Goal: Ask a question: Seek information or help from site administrators or community

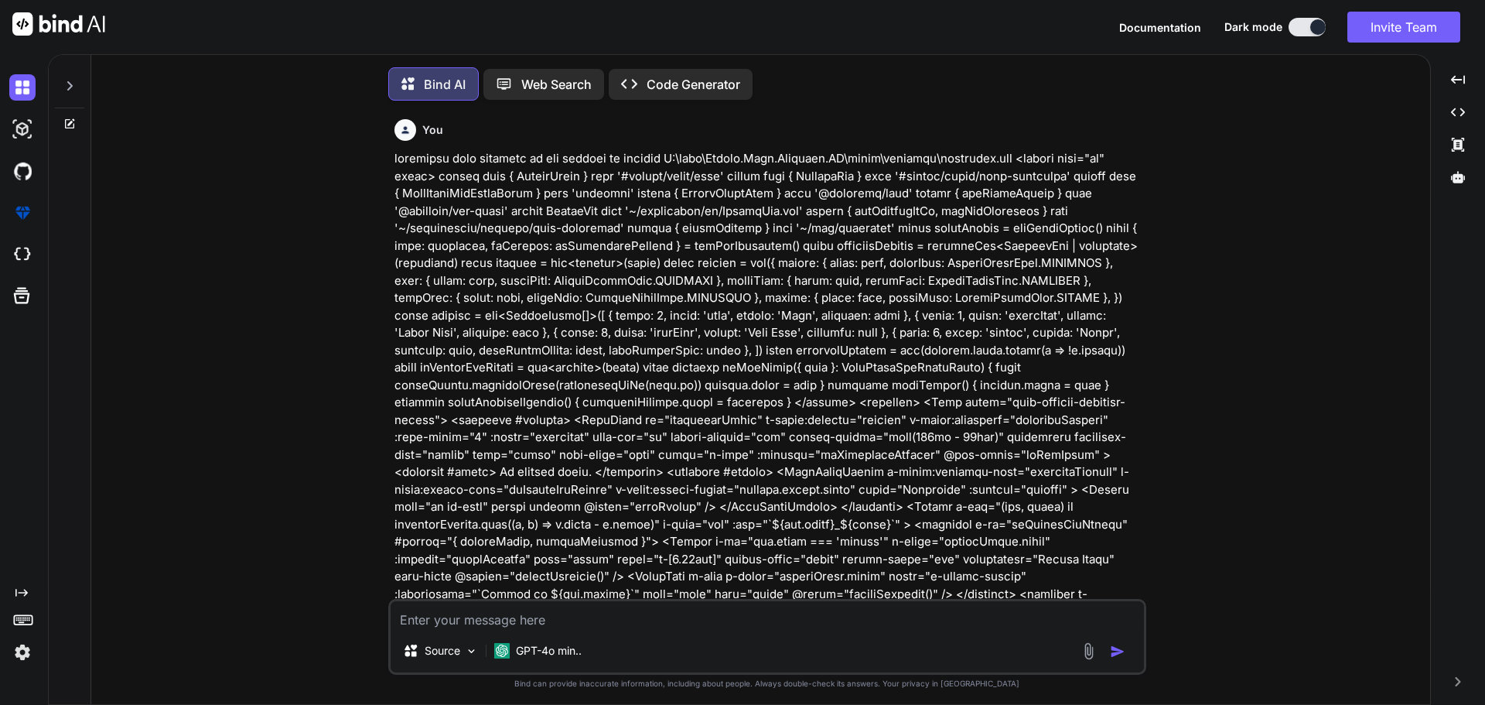
scroll to position [8, 0]
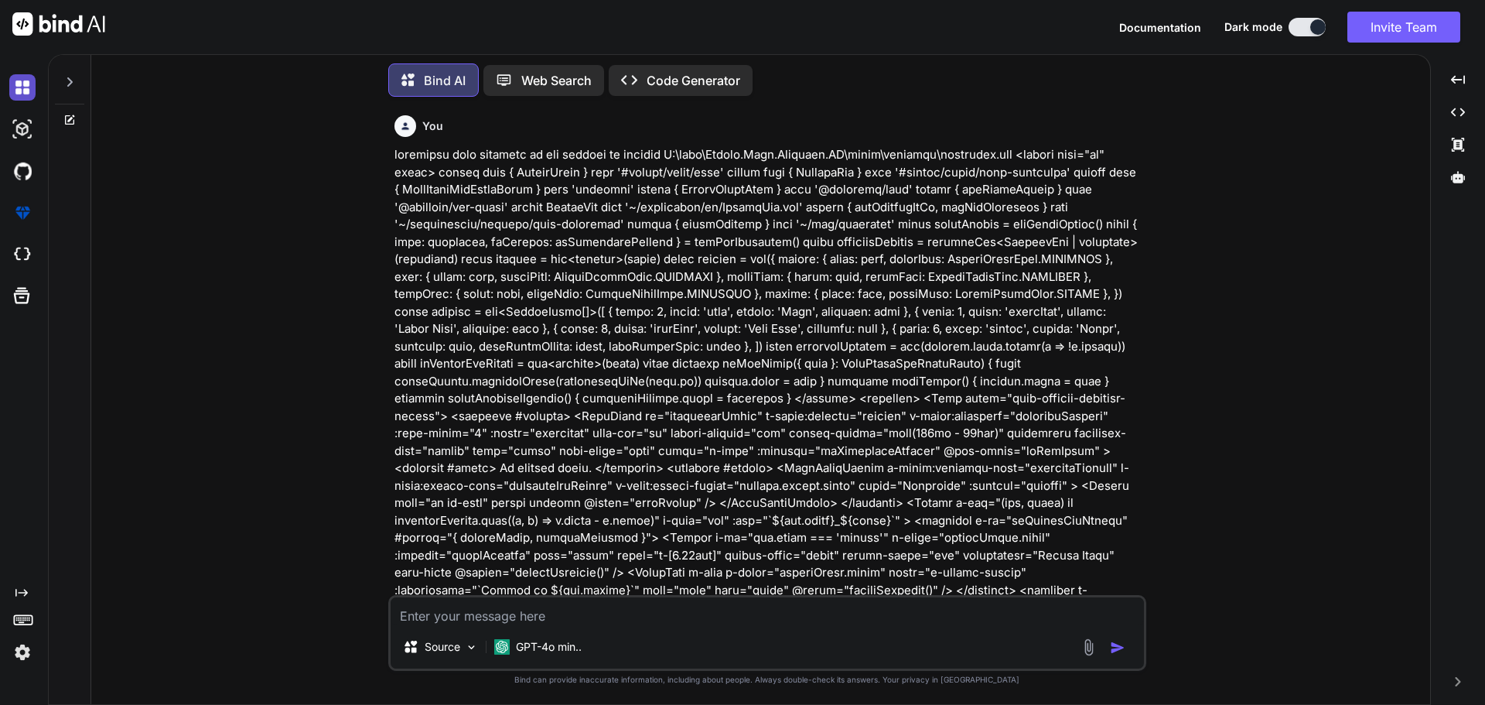
type textarea "x"
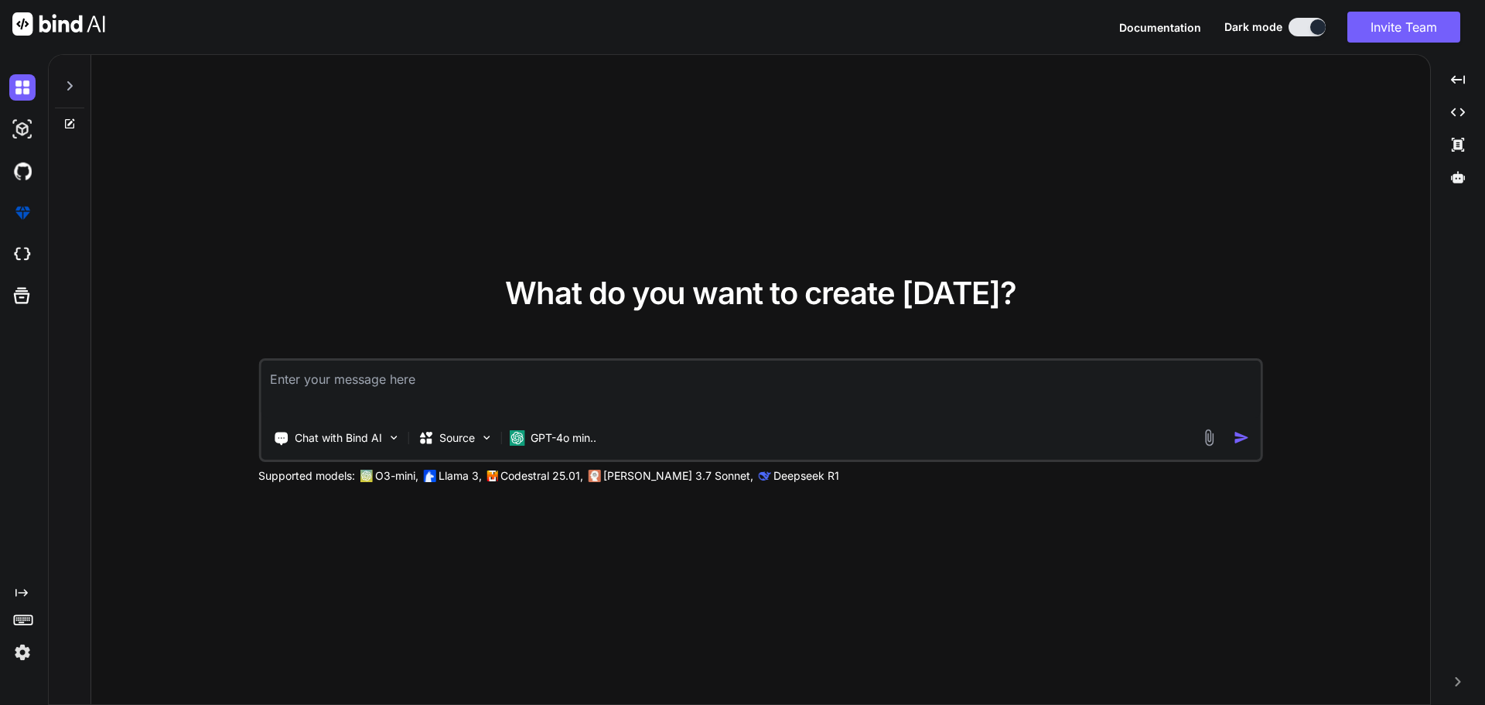
click at [389, 373] on textarea at bounding box center [761, 388] width 1000 height 57
click at [374, 370] on textarea at bounding box center [761, 388] width 1000 height 57
click at [415, 371] on textarea at bounding box center [761, 388] width 1000 height 57
paste textarea "refactor code given this feature flag code C:\nova\Osiris.Nova.Internal.UI\page…"
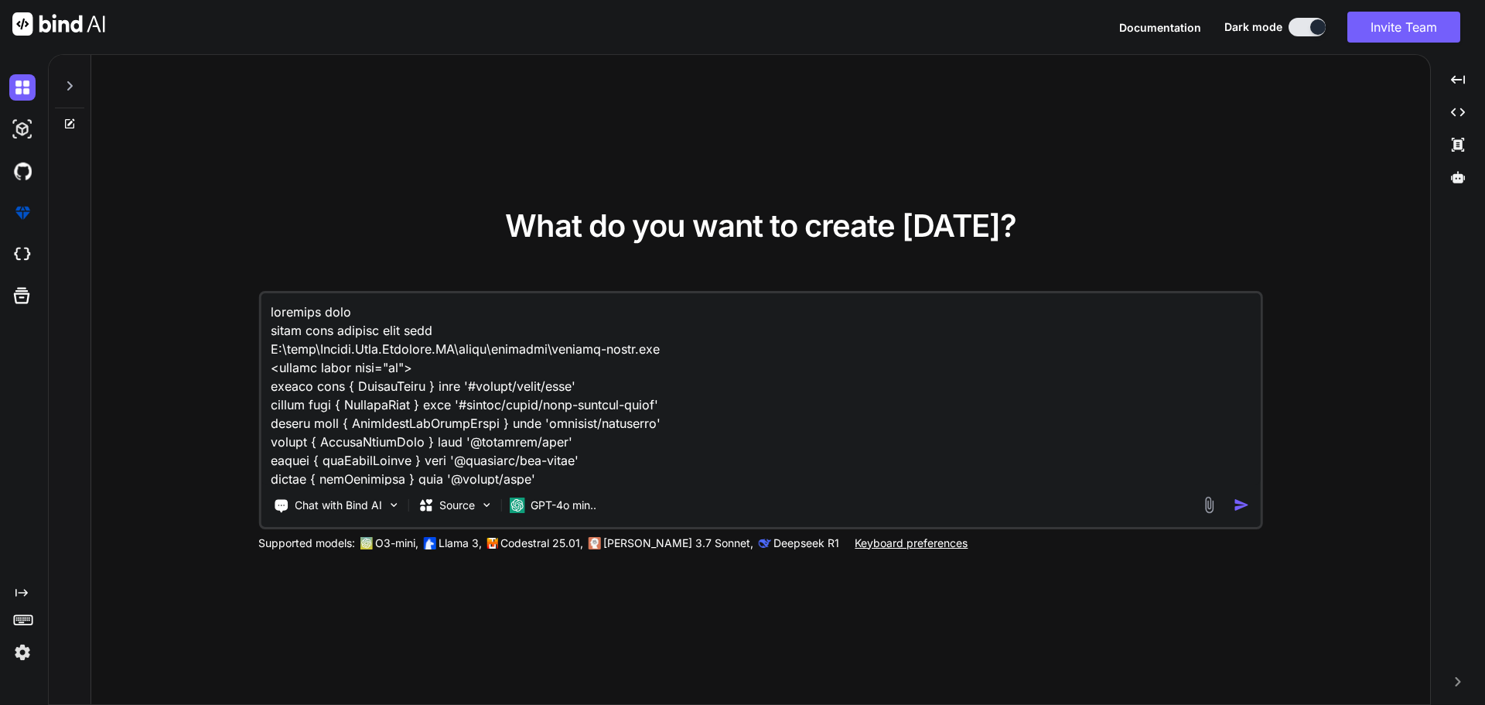
scroll to position [20902, 0]
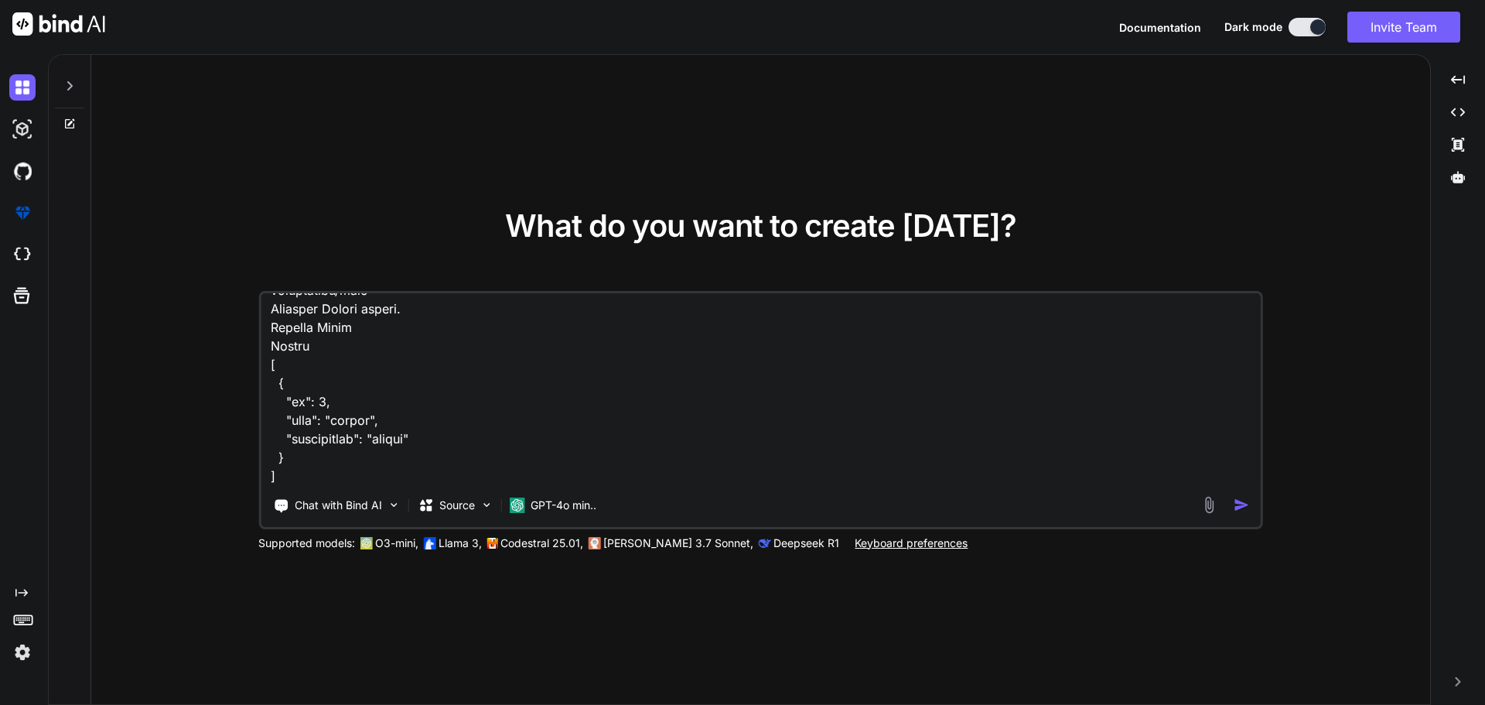
type textarea "refactor code given this feature flag code C:\nova\Osiris.Nova.Internal.UI\page…"
click at [1239, 509] on img "button" at bounding box center [1242, 505] width 16 height 16
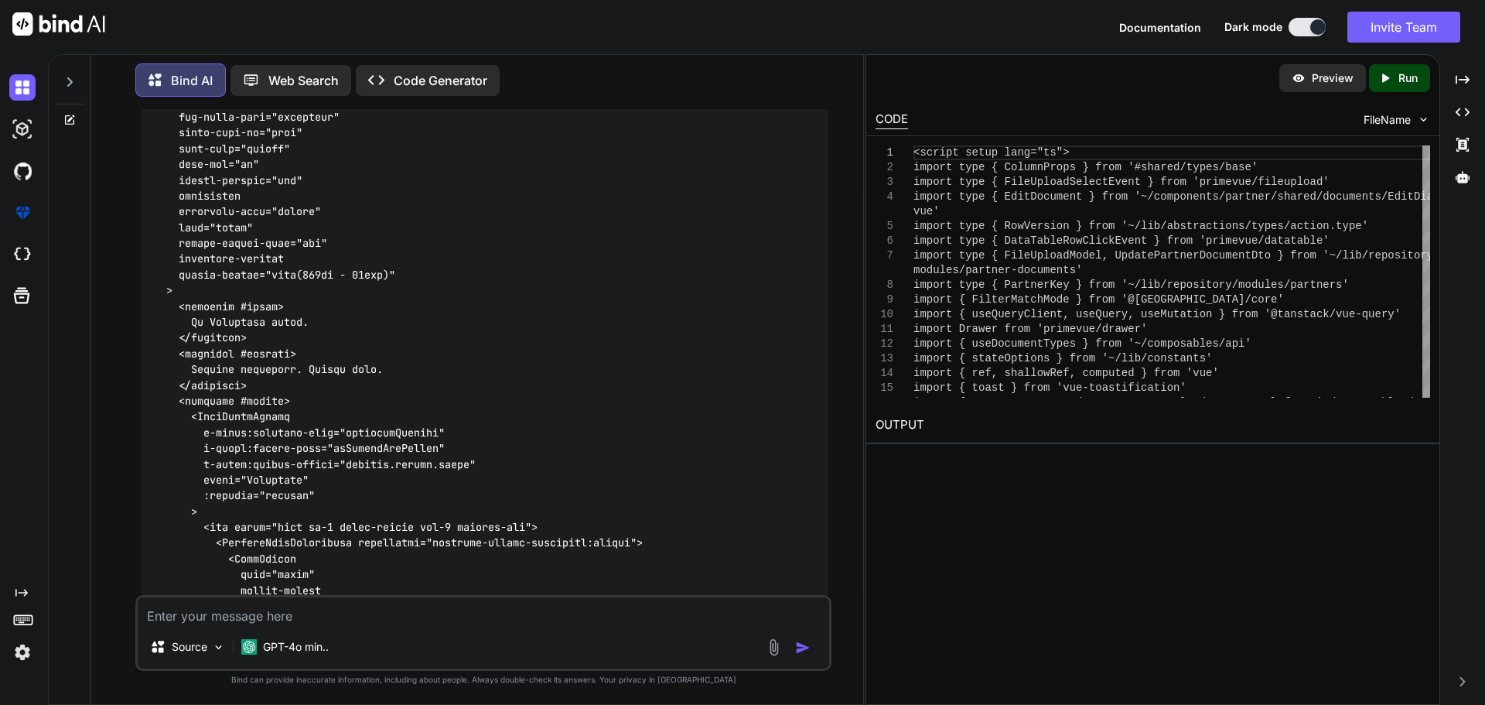
scroll to position [5920, 0]
click at [259, 616] on textarea at bounding box center [483, 611] width 691 height 28
paste textarea "C:\nova\Osiris.Nova.Internal.UI\composables\queries\nova-partners.ts"
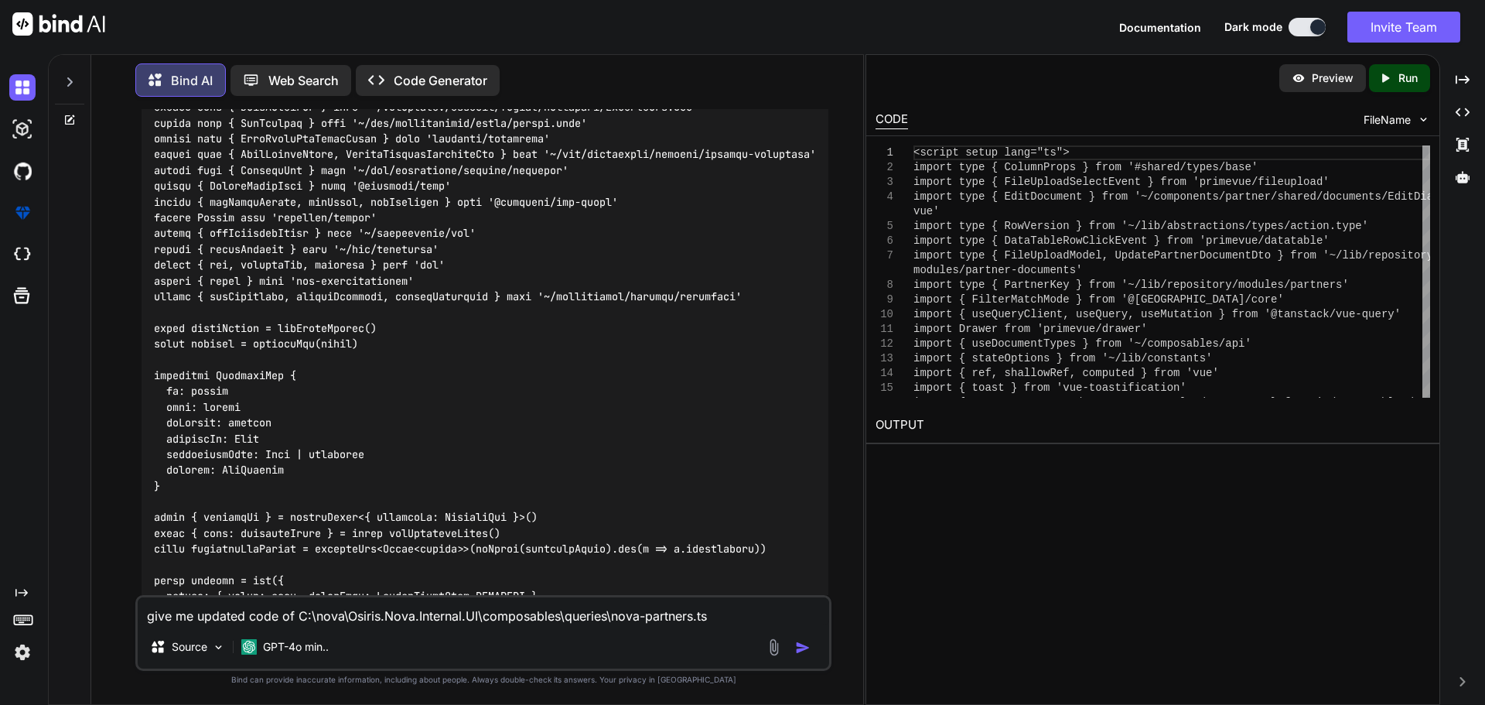
scroll to position [4064, 0]
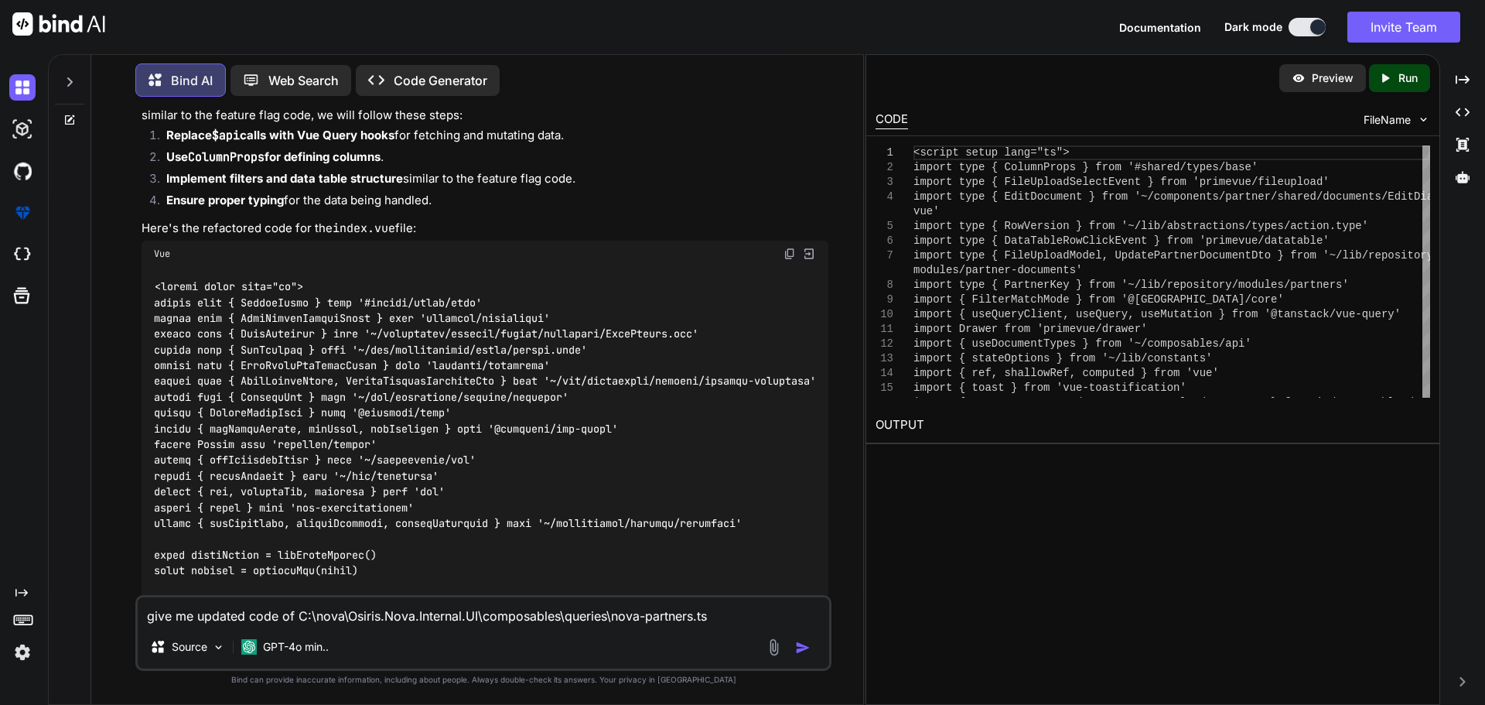
type textarea "give me updated code of C:\nova\Osiris.Nova.Internal.UI\composables\queries\nov…"
click at [790, 253] on img at bounding box center [789, 253] width 12 height 12
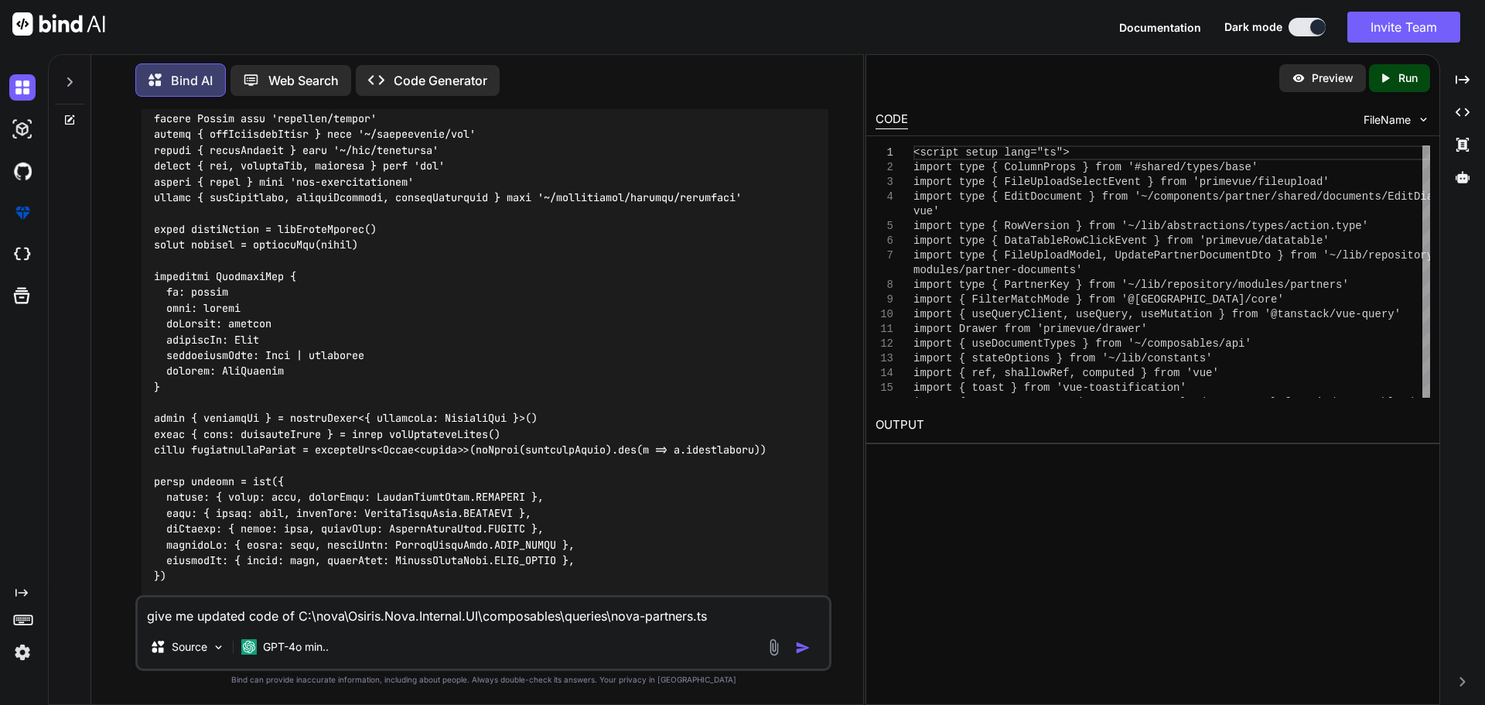
scroll to position [4528, 0]
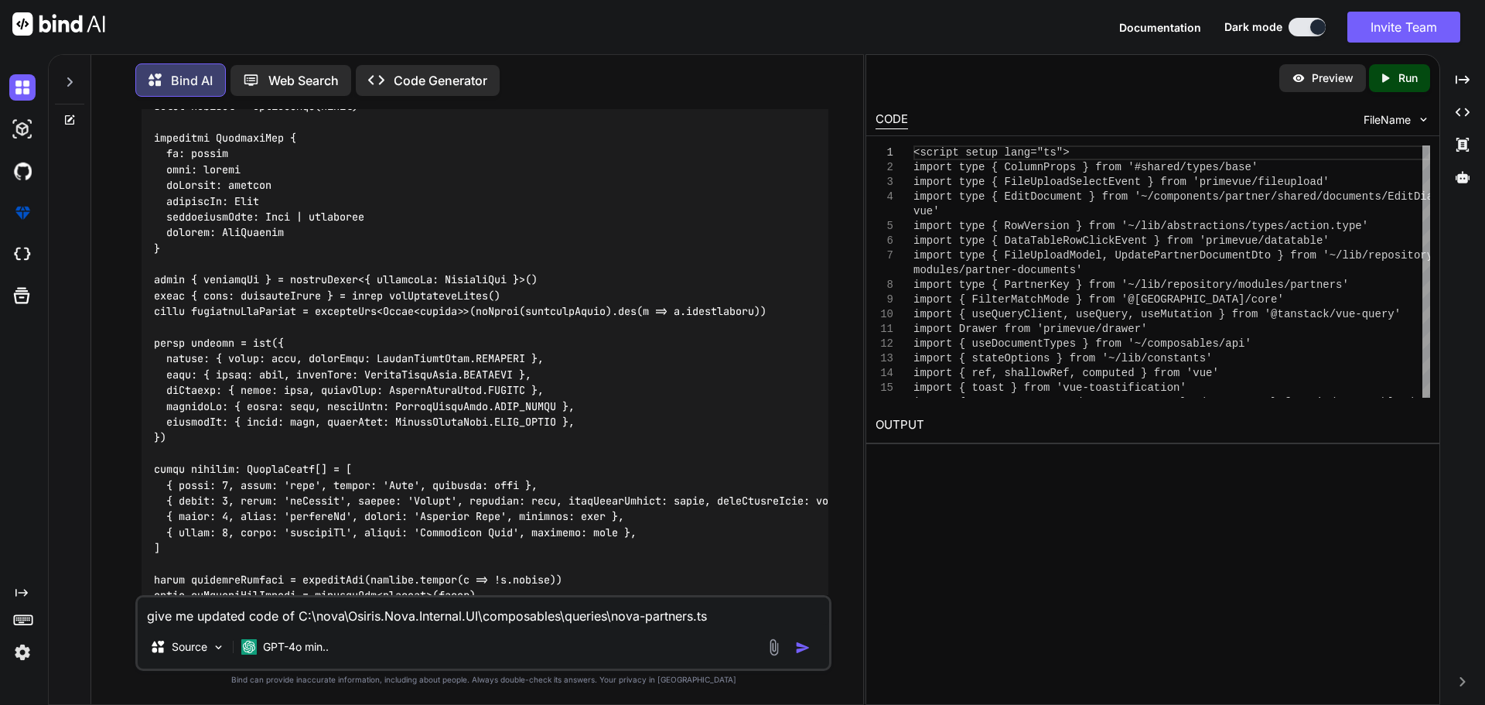
click at [738, 617] on textarea "give me updated code of C:\nova\Osiris.Nova.Internal.UI\composables\queries\nov…" at bounding box center [483, 611] width 691 height 28
click at [805, 647] on img "button" at bounding box center [802, 647] width 15 height 15
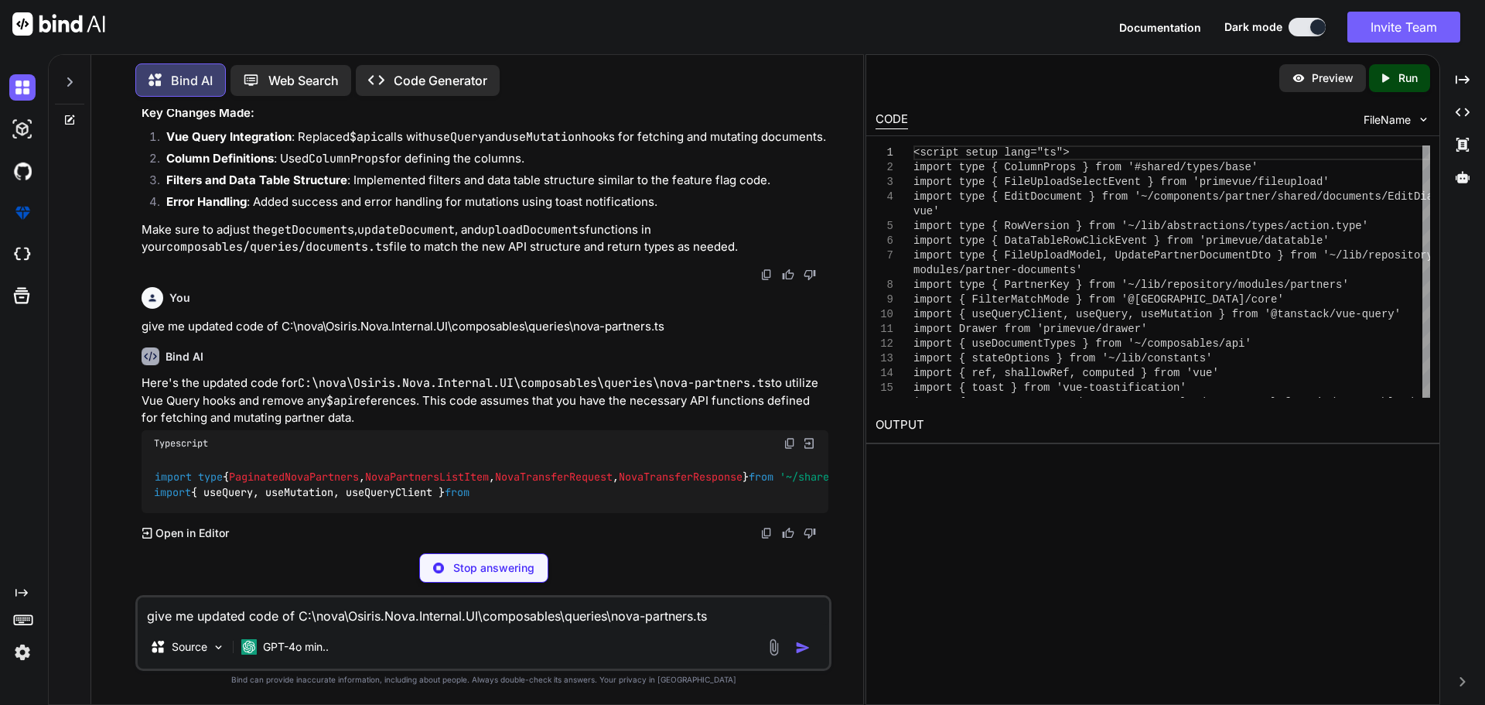
scroll to position [7406, 0]
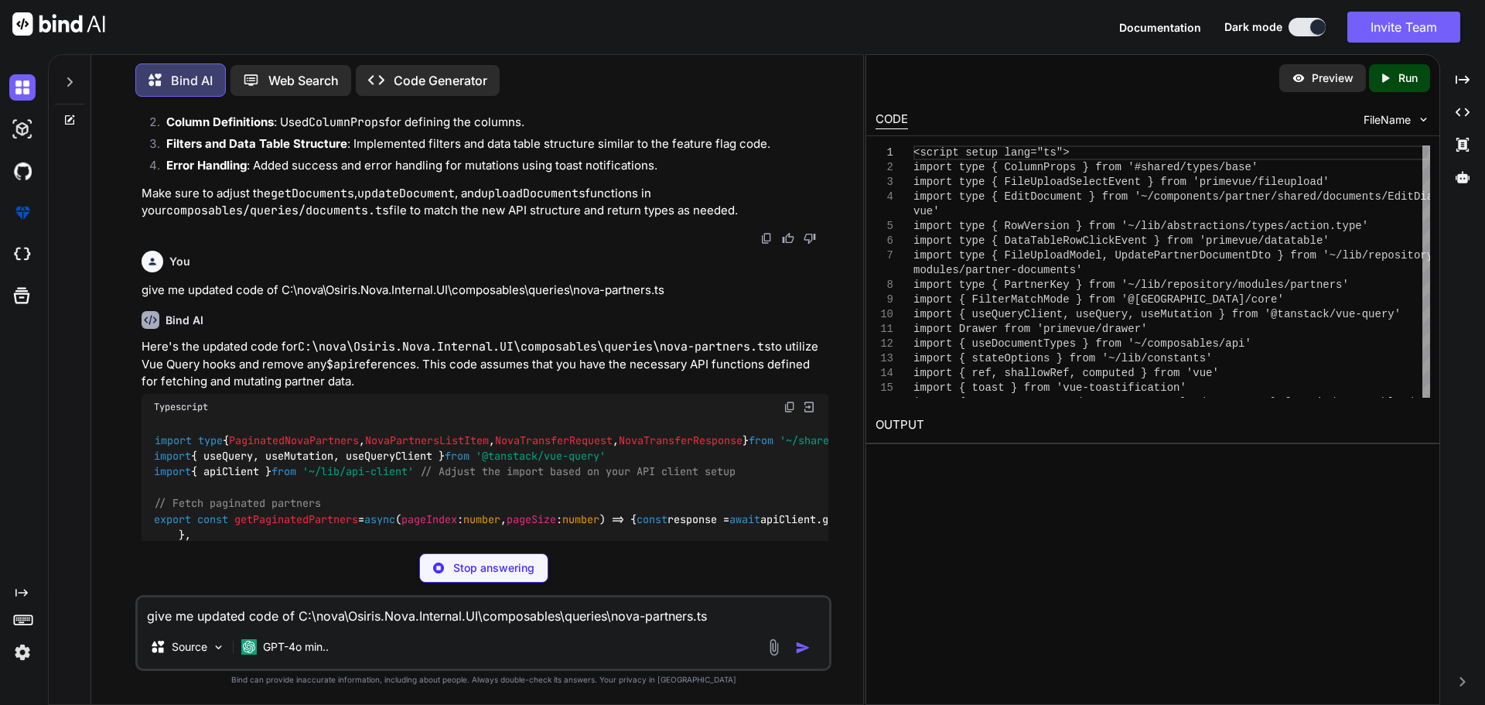
click at [551, 299] on p "give me updated code of C:\nova\Osiris.Nova.Internal.UI\composables\queries\nov…" at bounding box center [485, 291] width 687 height 18
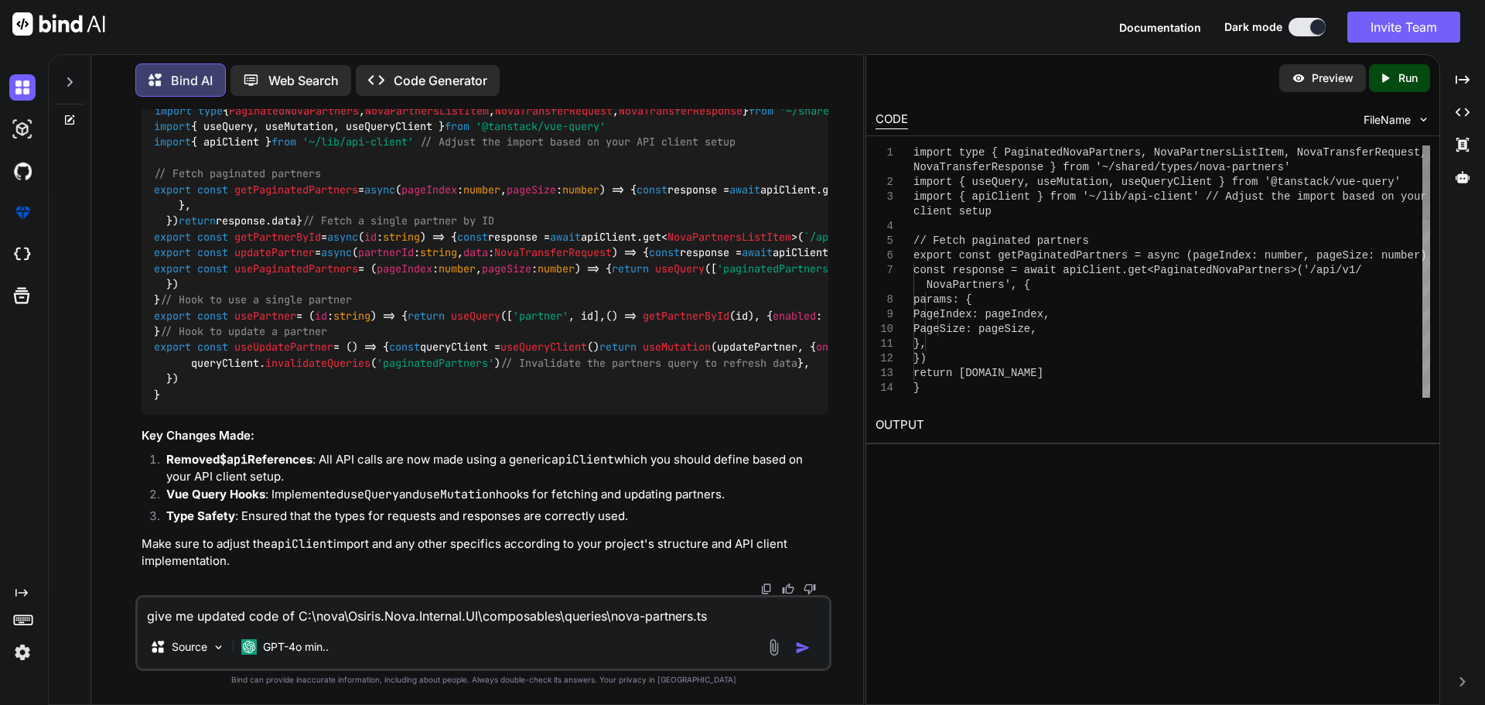
scroll to position [8260, 0]
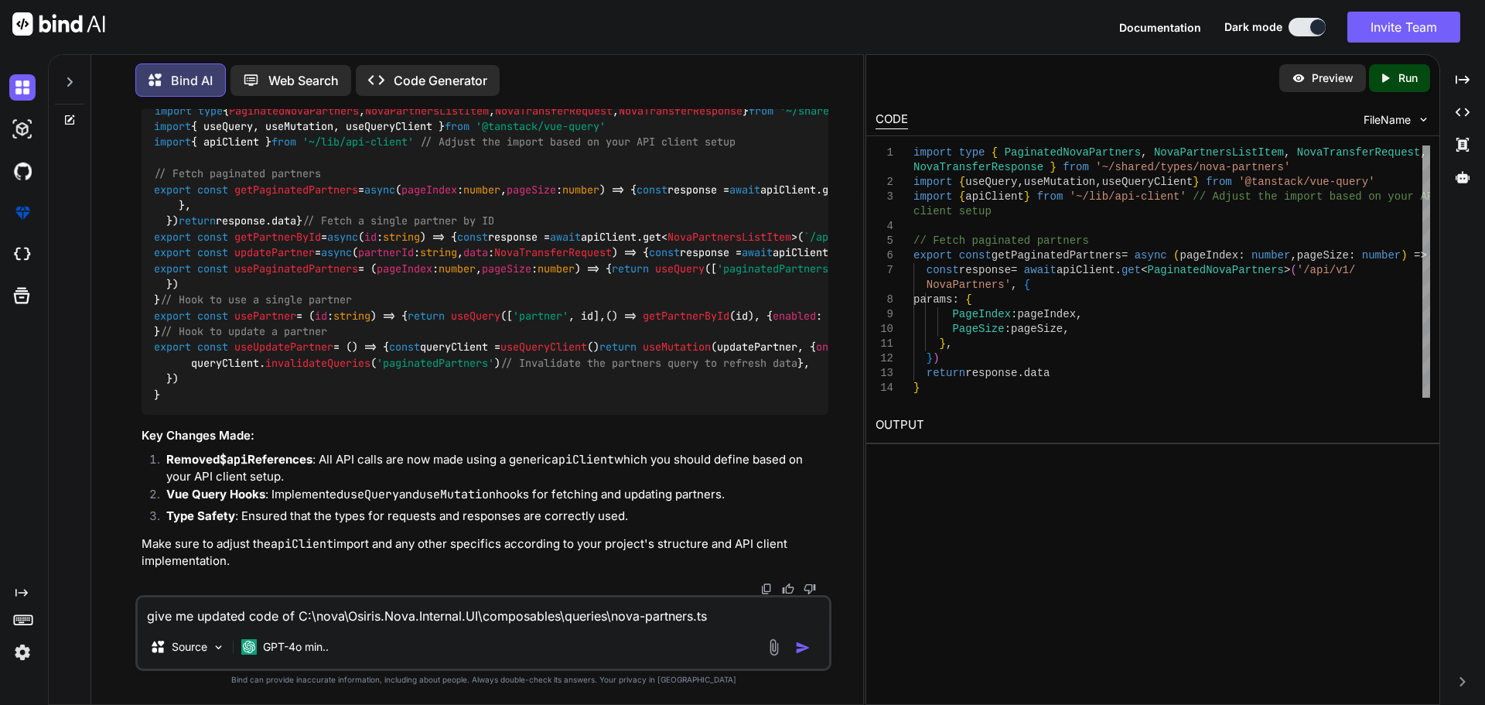
drag, startPoint x: 155, startPoint y: 267, endPoint x: 246, endPoint y: 325, distance: 107.5
click at [246, 325] on code "import type { PaginatedNovaPartners , NovaPartnersListItem , NovaTransferReques…" at bounding box center [868, 253] width 1429 height 300
click at [479, 255] on div "import type { PaginatedNovaPartners , NovaPartnersListItem , NovaTransferReques…" at bounding box center [485, 252] width 687 height 324
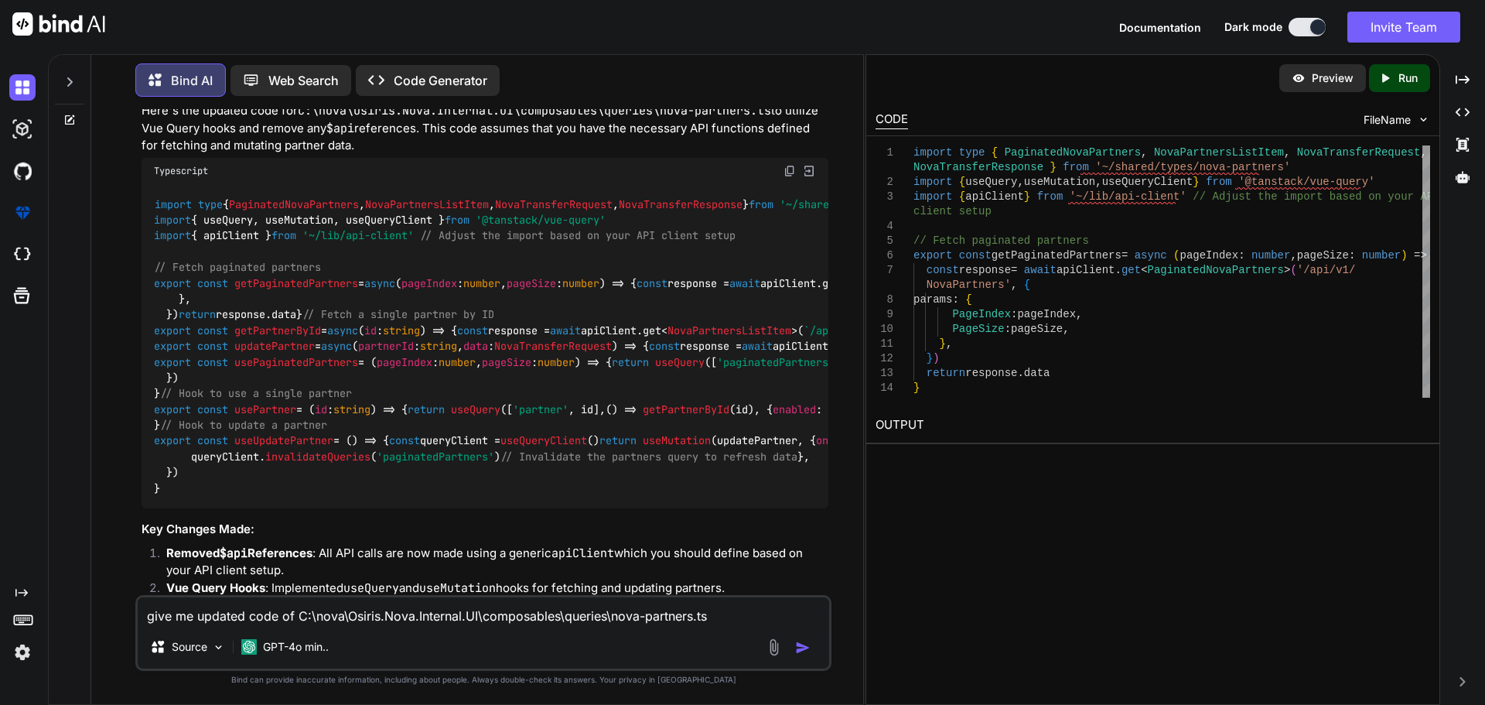
scroll to position [7410, 0]
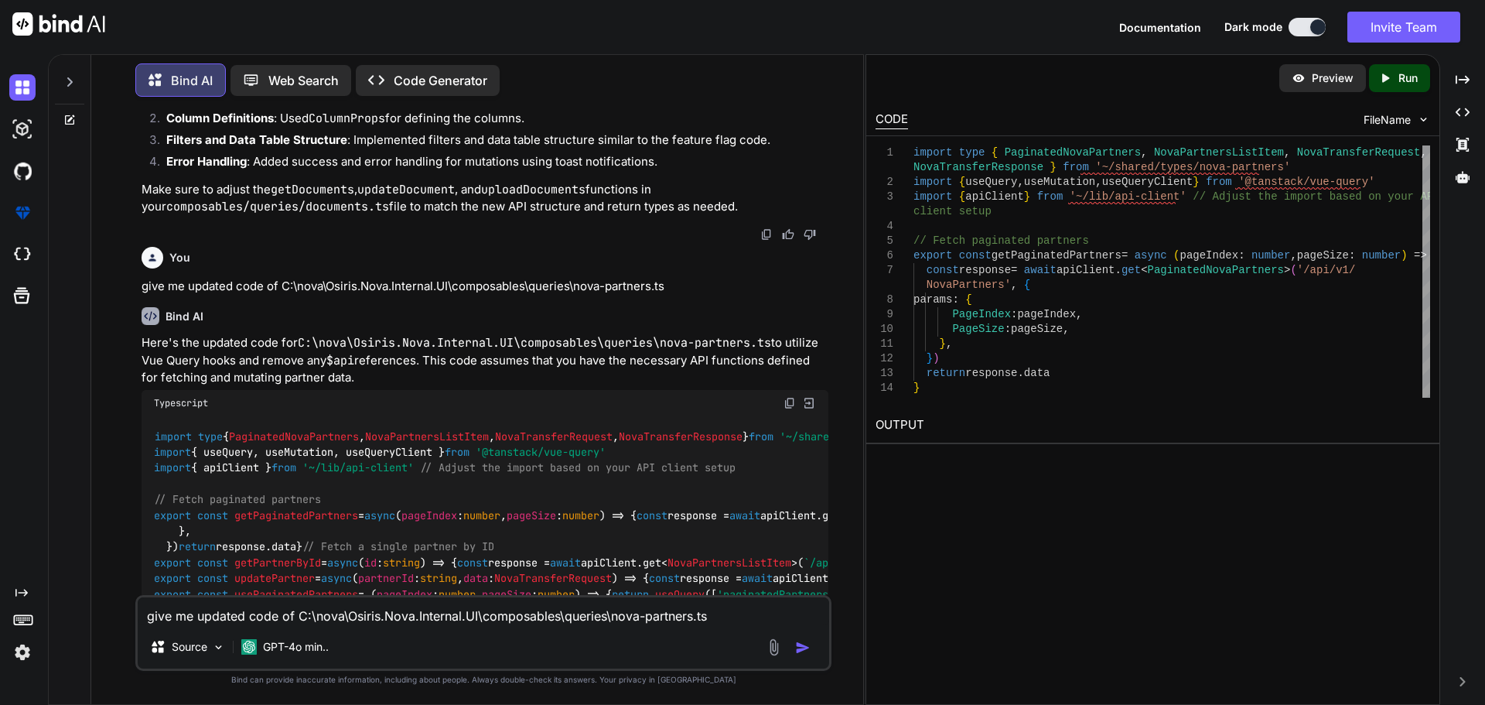
click at [637, 350] on code "C:\nova\Osiris.Nova.Internal.UI\composables\queries\nova-partners.ts" at bounding box center [534, 342] width 473 height 15
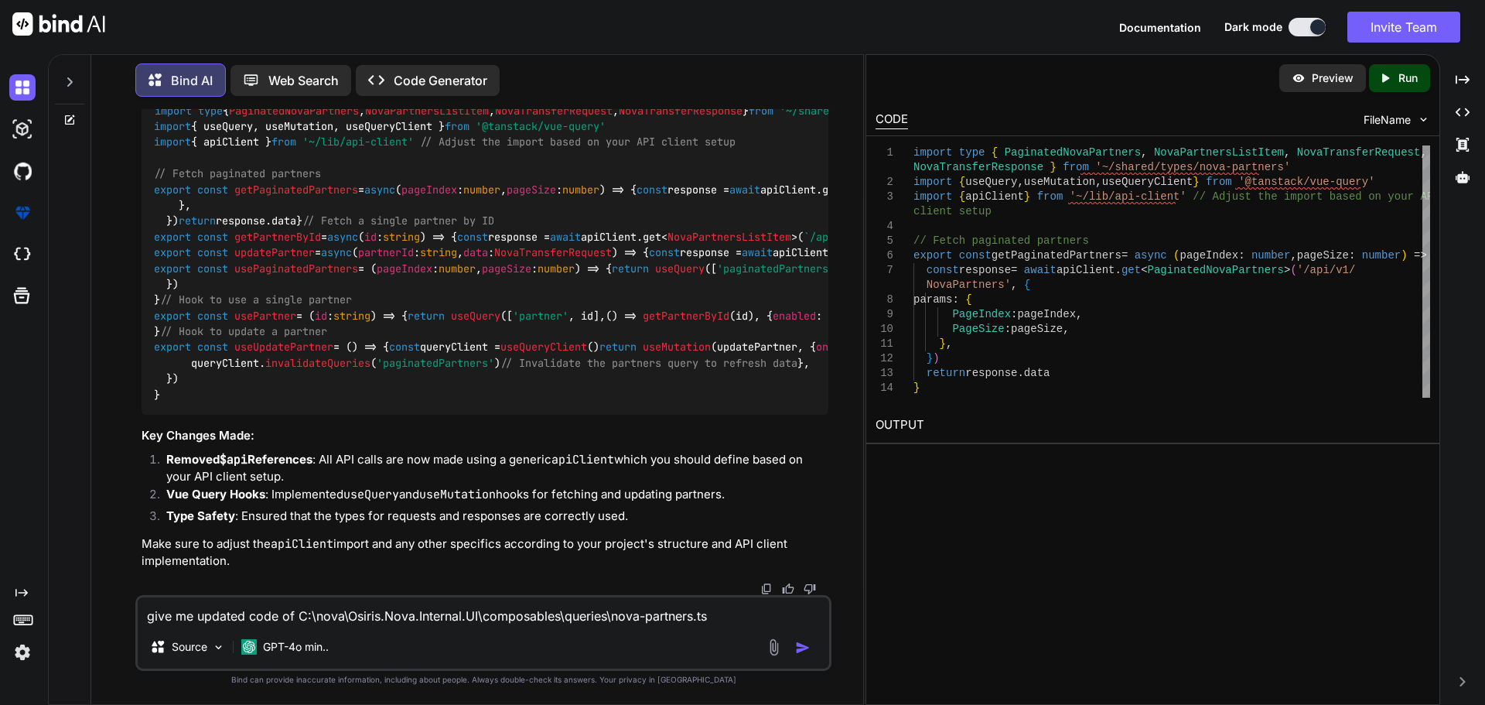
scroll to position [8260, 0]
click at [275, 616] on textarea "give me updated code of C:\nova\Osiris.Nova.Internal.UI\composables\queries\nov…" at bounding box center [483, 611] width 691 height 28
click at [298, 617] on textarea "here is the current" at bounding box center [483, 611] width 691 height 28
paste textarea "C:\nova\Osiris.Nova.Internal.UI\composables\queries\nova-partners.ts"
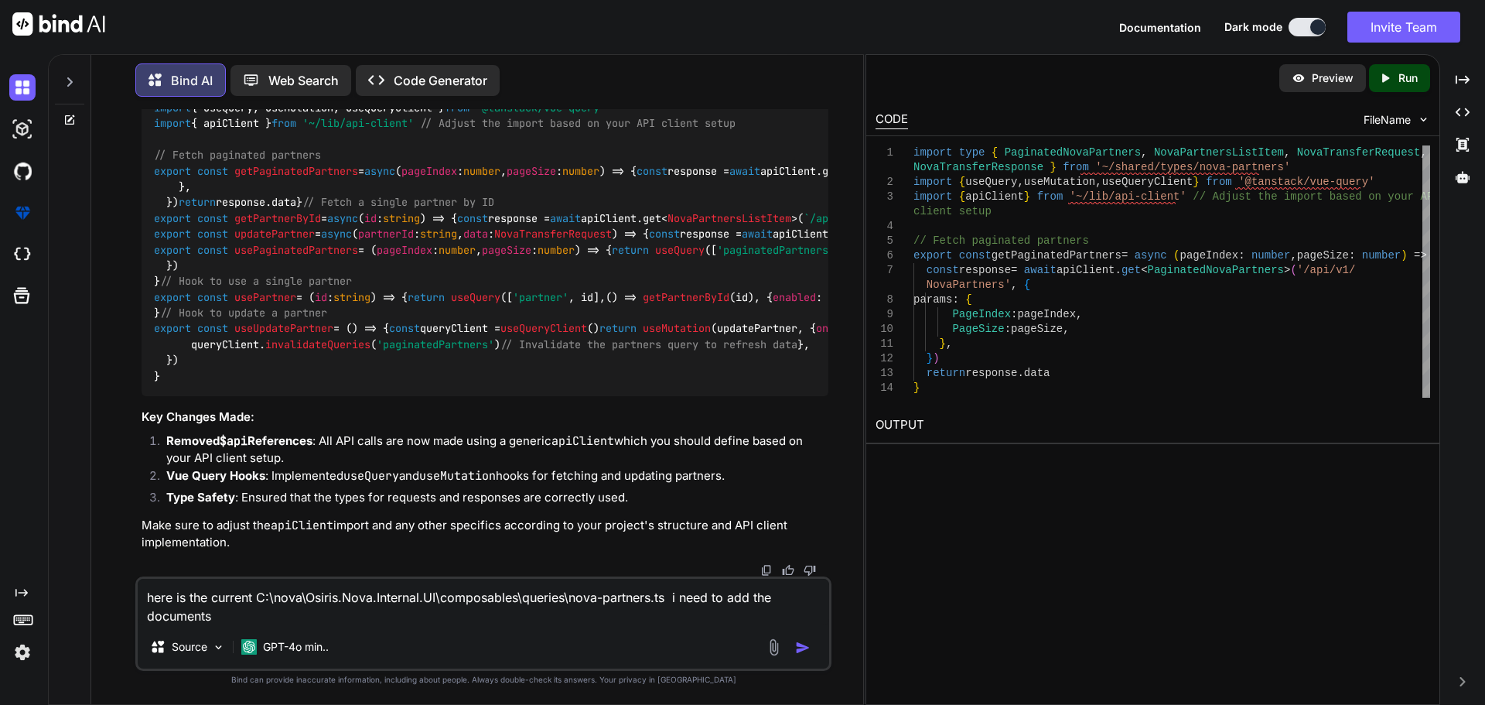
click at [240, 616] on textarea "here is the current C:\nova\Osiris.Nova.Internal.UI\composables\queries\nova-pa…" at bounding box center [483, 601] width 691 height 46
click at [229, 616] on textarea "here is the current C:\nova\Osiris.Nova.Internal.UI\composables\queries\nova-pa…" at bounding box center [483, 601] width 691 height 46
click at [674, 598] on textarea "here is the current C:\nova\Osiris.Nova.Internal.UI\composables\queries\nova-pa…" at bounding box center [483, 601] width 691 height 46
paste textarea "mport type { NovaPartnersLinkMediaItem, NovaPartnersUnlinkMediaItem, NovaTransf…"
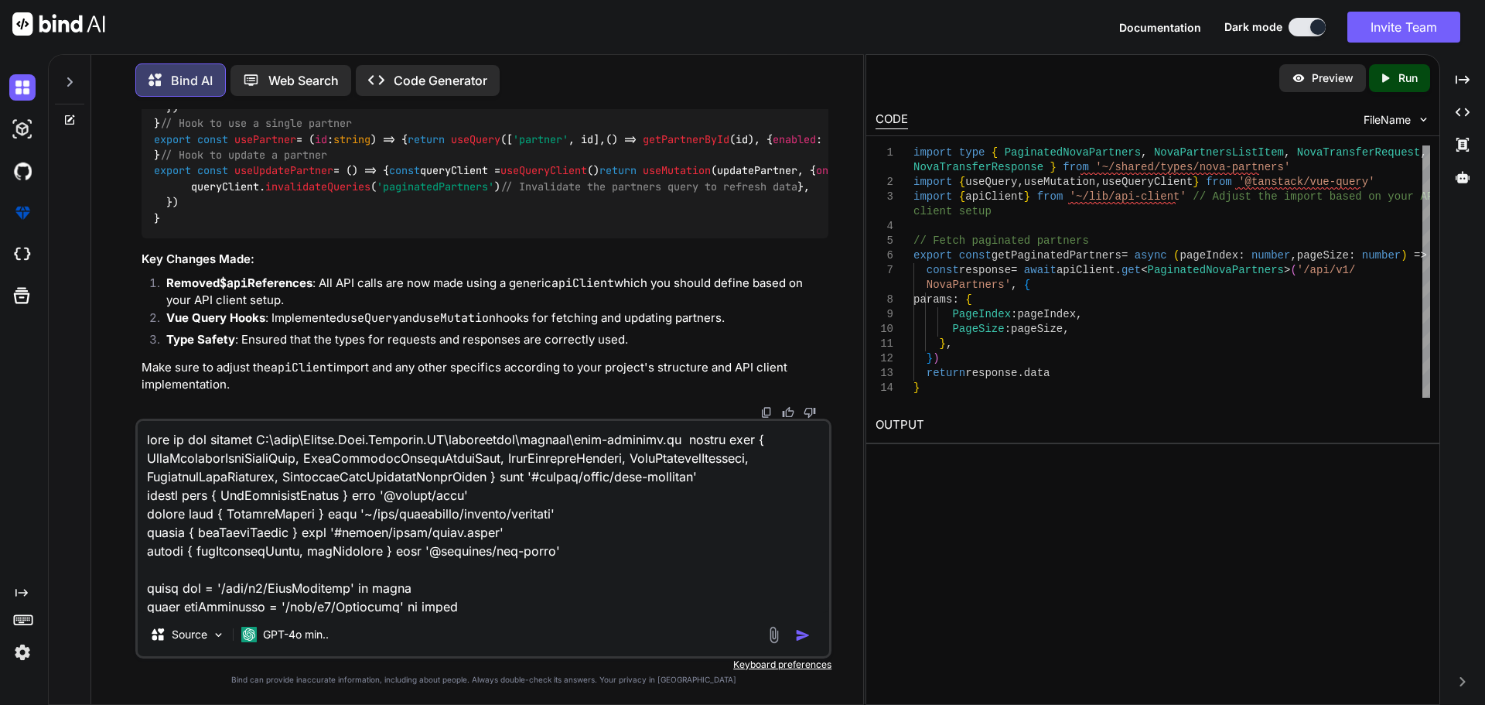
scroll to position [2767, 0]
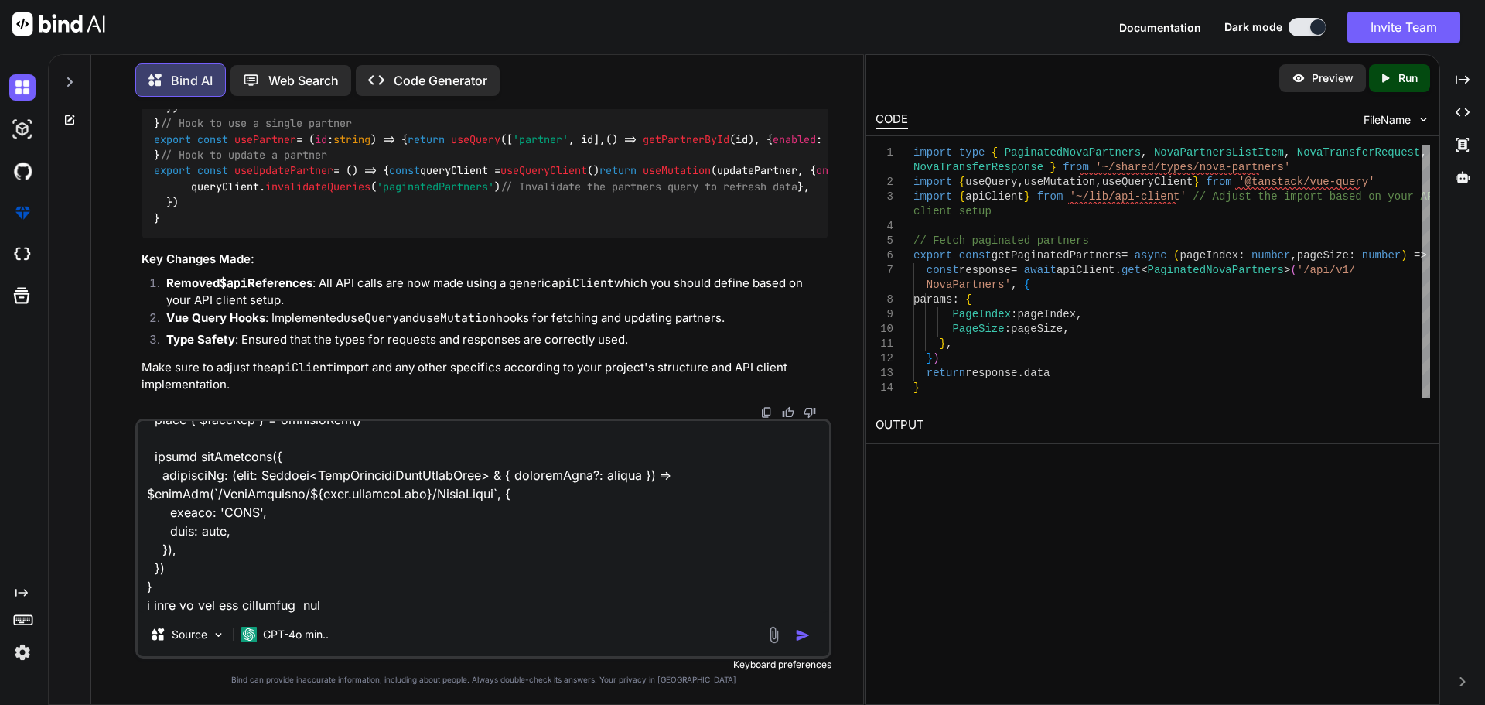
click at [798, 631] on img "button" at bounding box center [802, 634] width 15 height 15
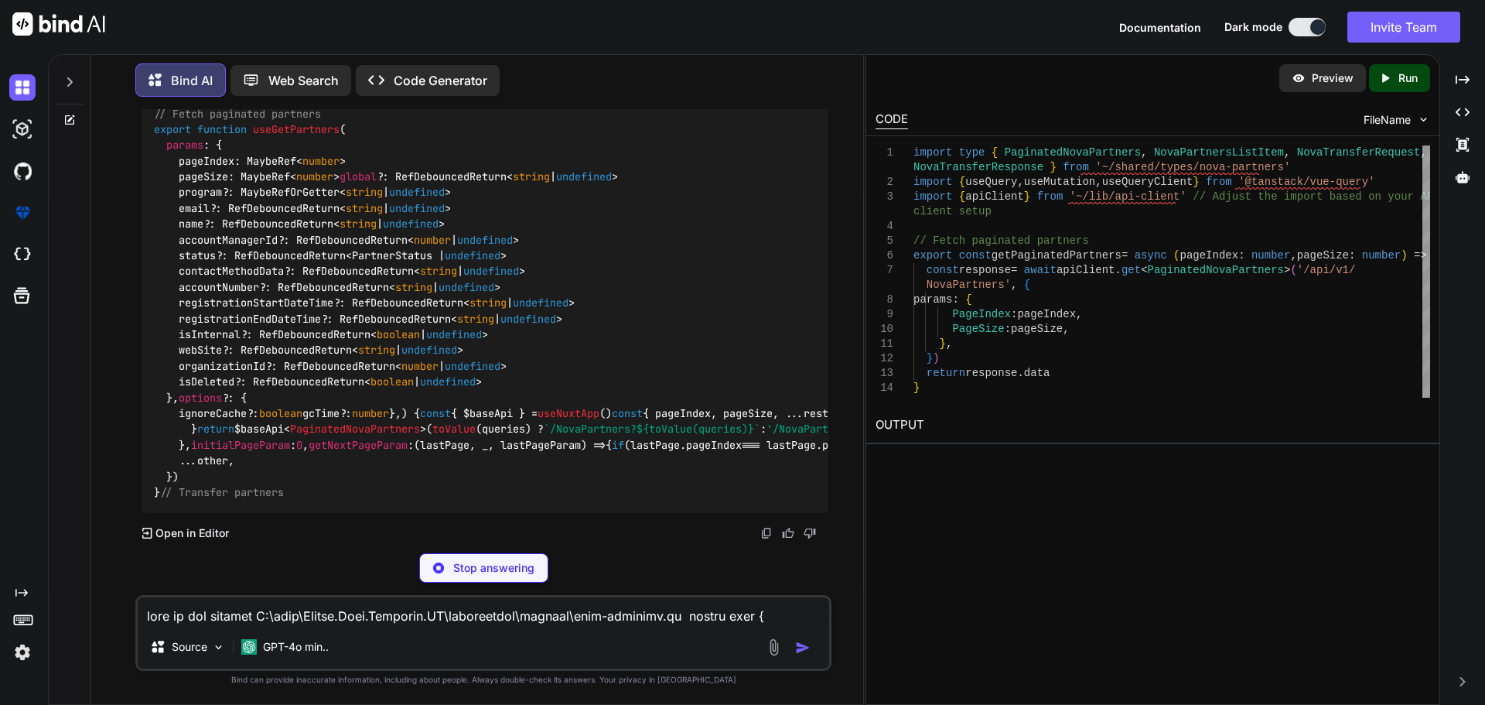
scroll to position [10364, 0]
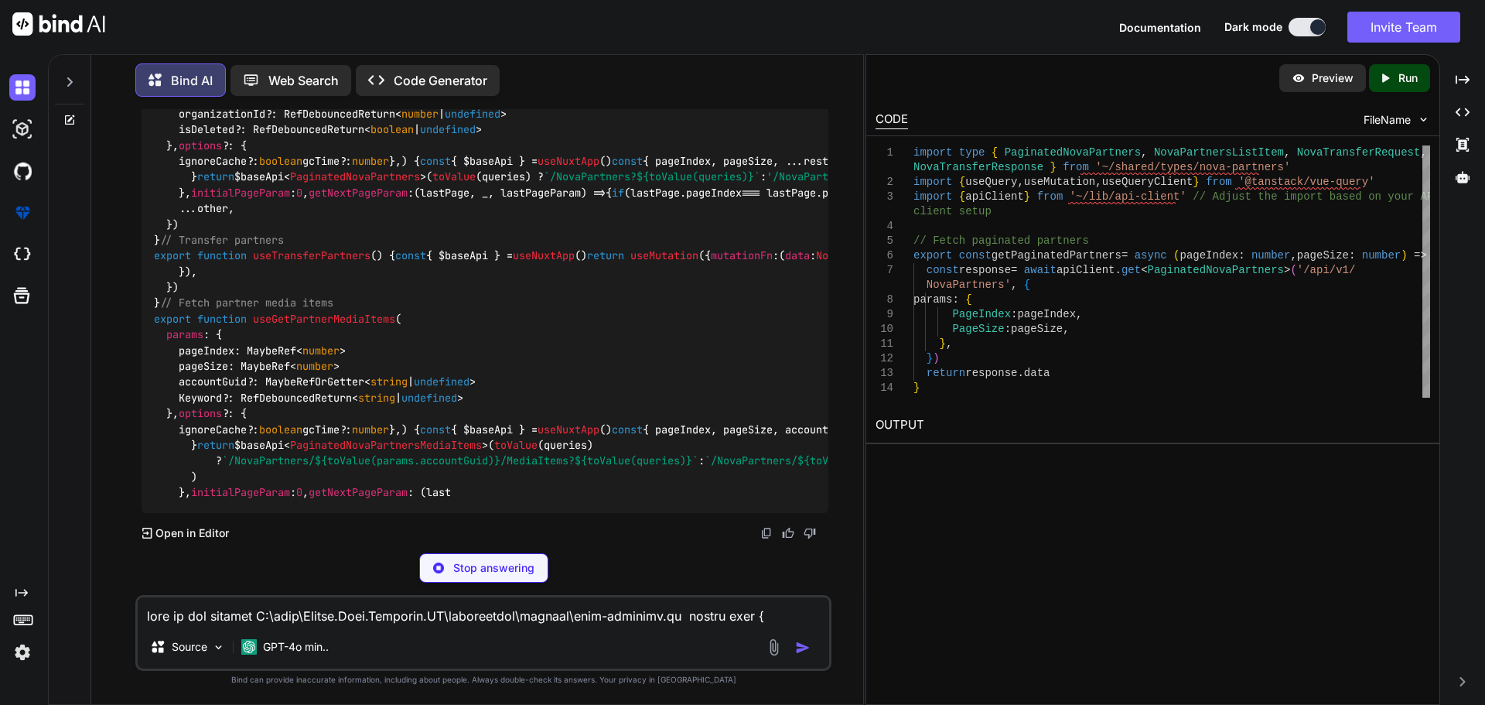
copy span "useInfiniteQuery"
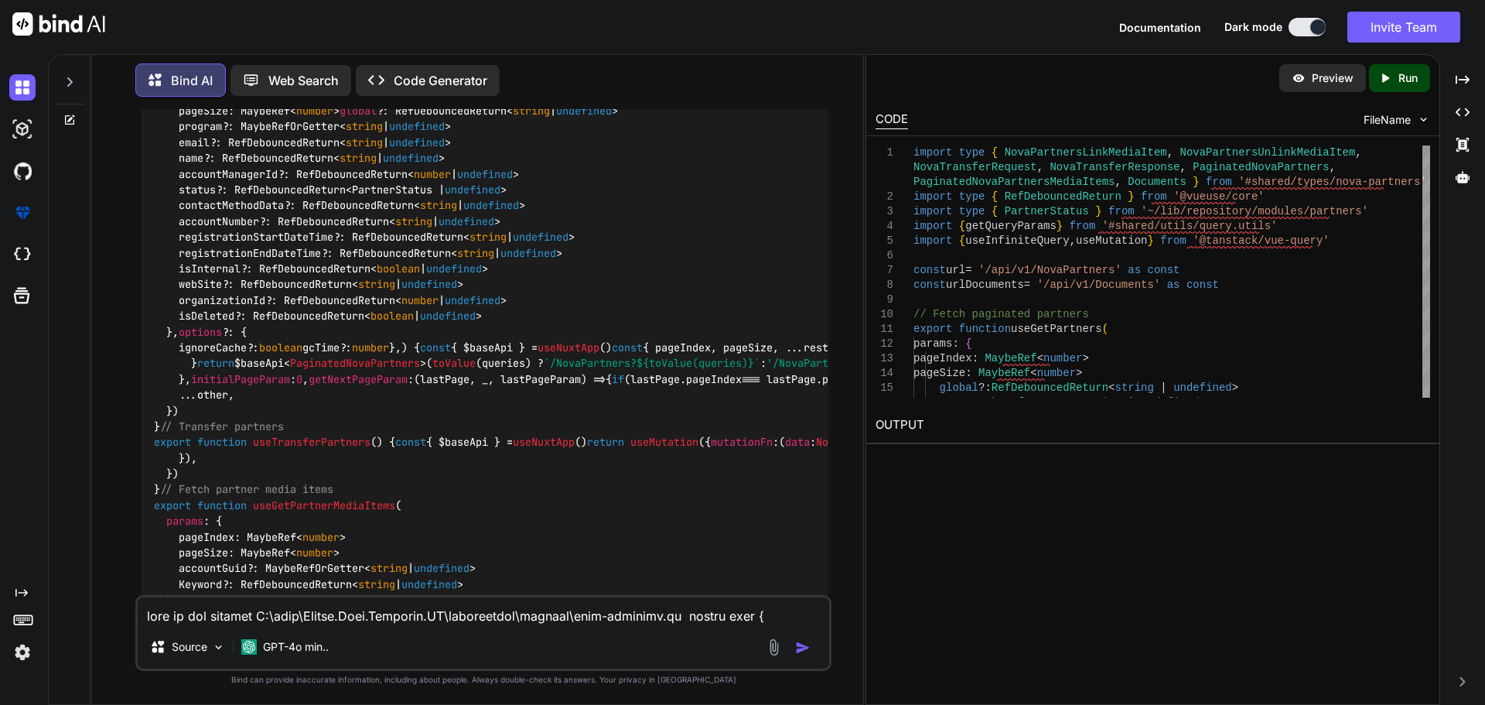
scroll to position [9387, 0]
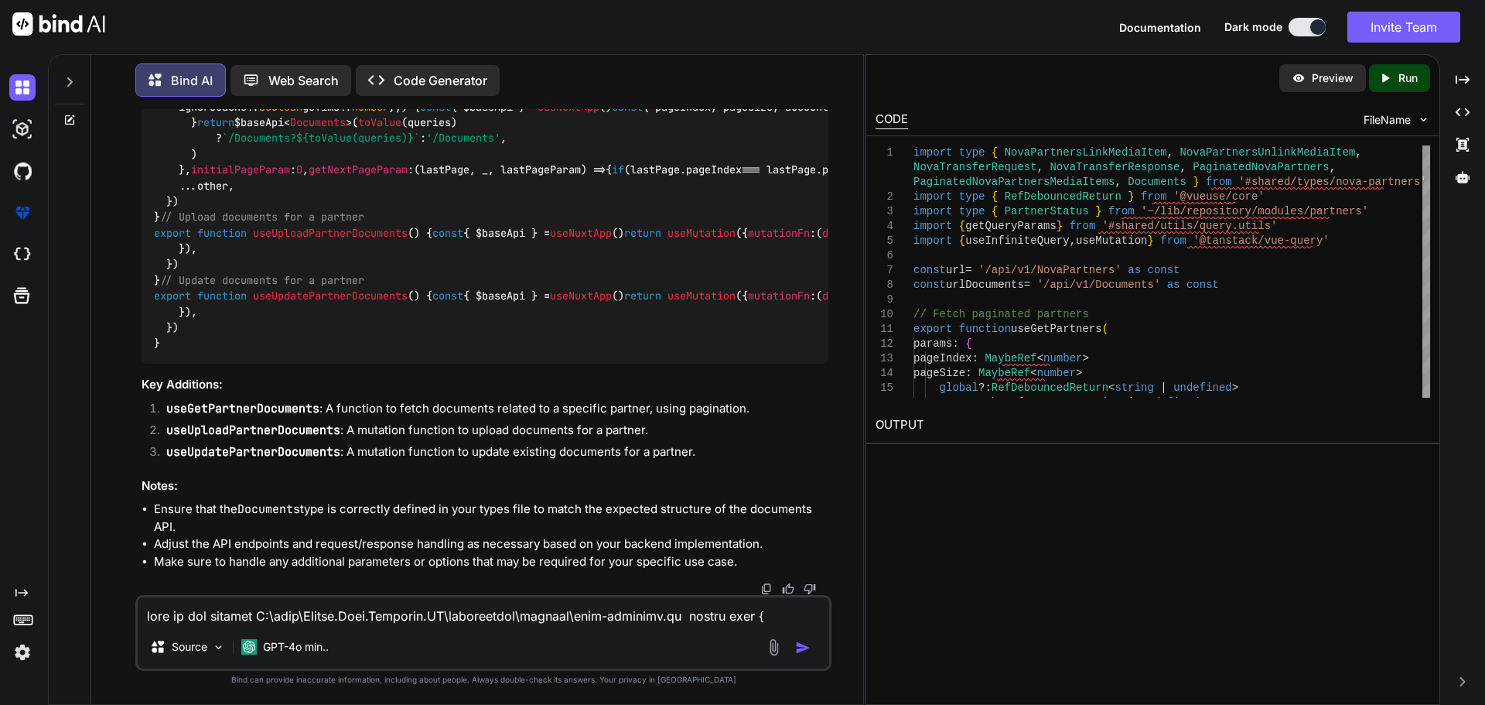
scroll to position [13099, 0]
click at [275, 610] on textarea at bounding box center [483, 611] width 691 height 28
paste textarea "[vue-tsc] Cannot find module 'vue-toastification' or its corresponding type dec…"
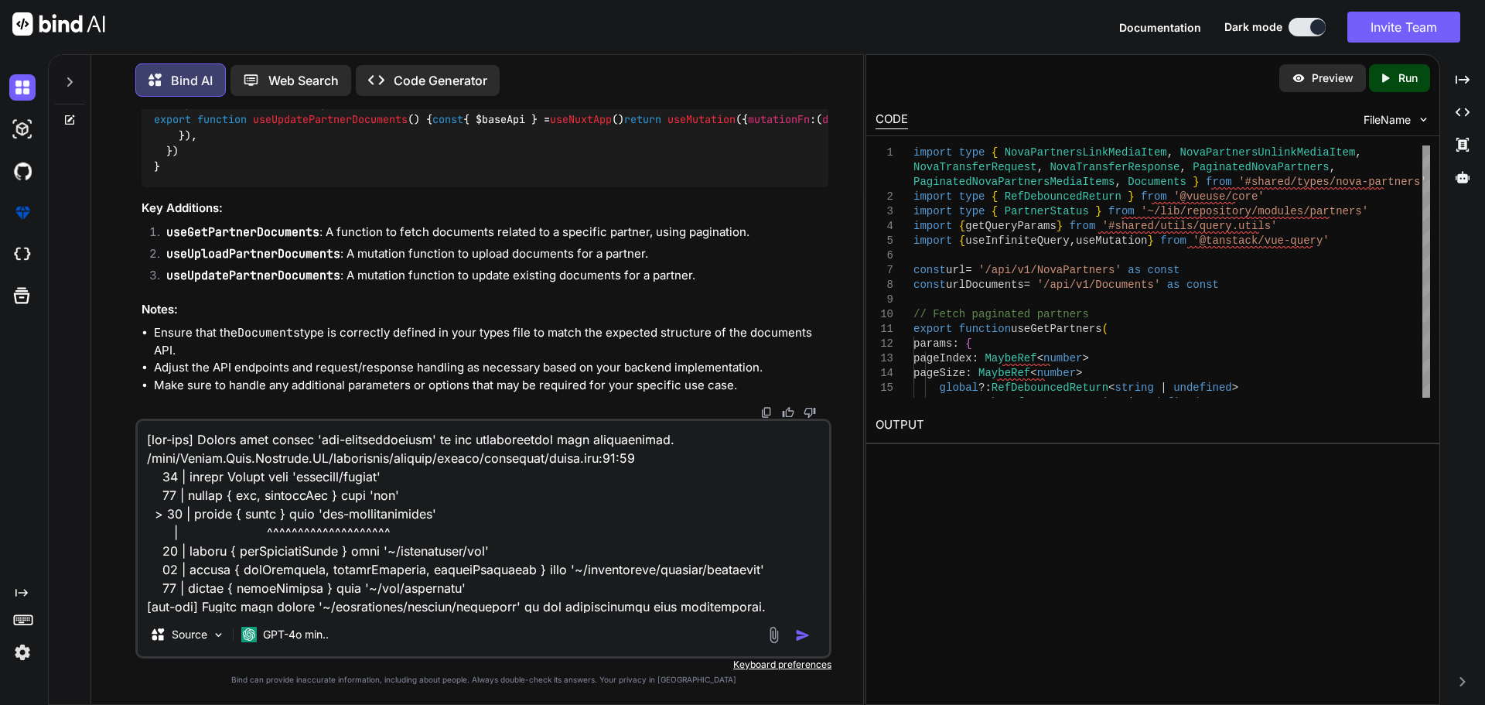
scroll to position [3751, 0]
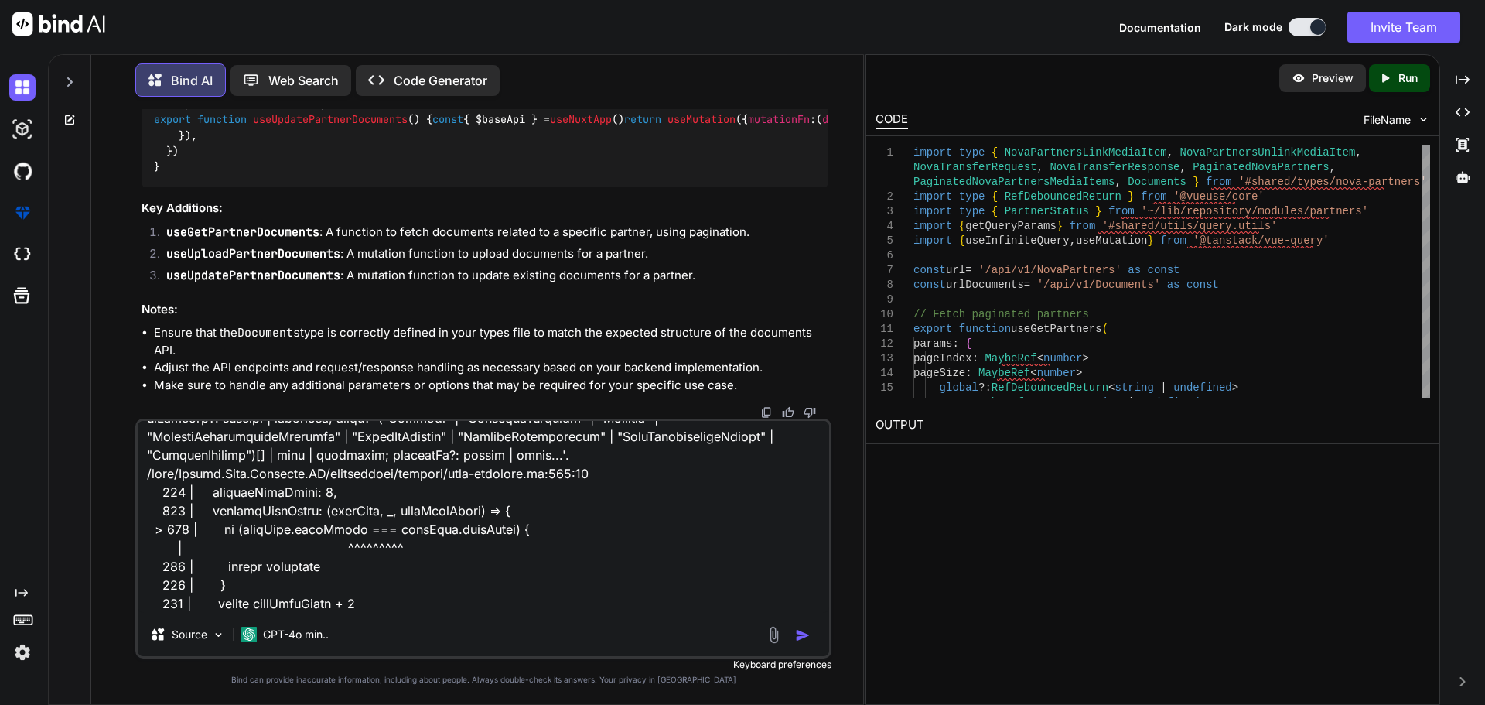
type textarea "[vue-tsc] Cannot find module 'vue-toastification' or its corresponding type dec…"
click at [800, 630] on img "button" at bounding box center [802, 634] width 15 height 15
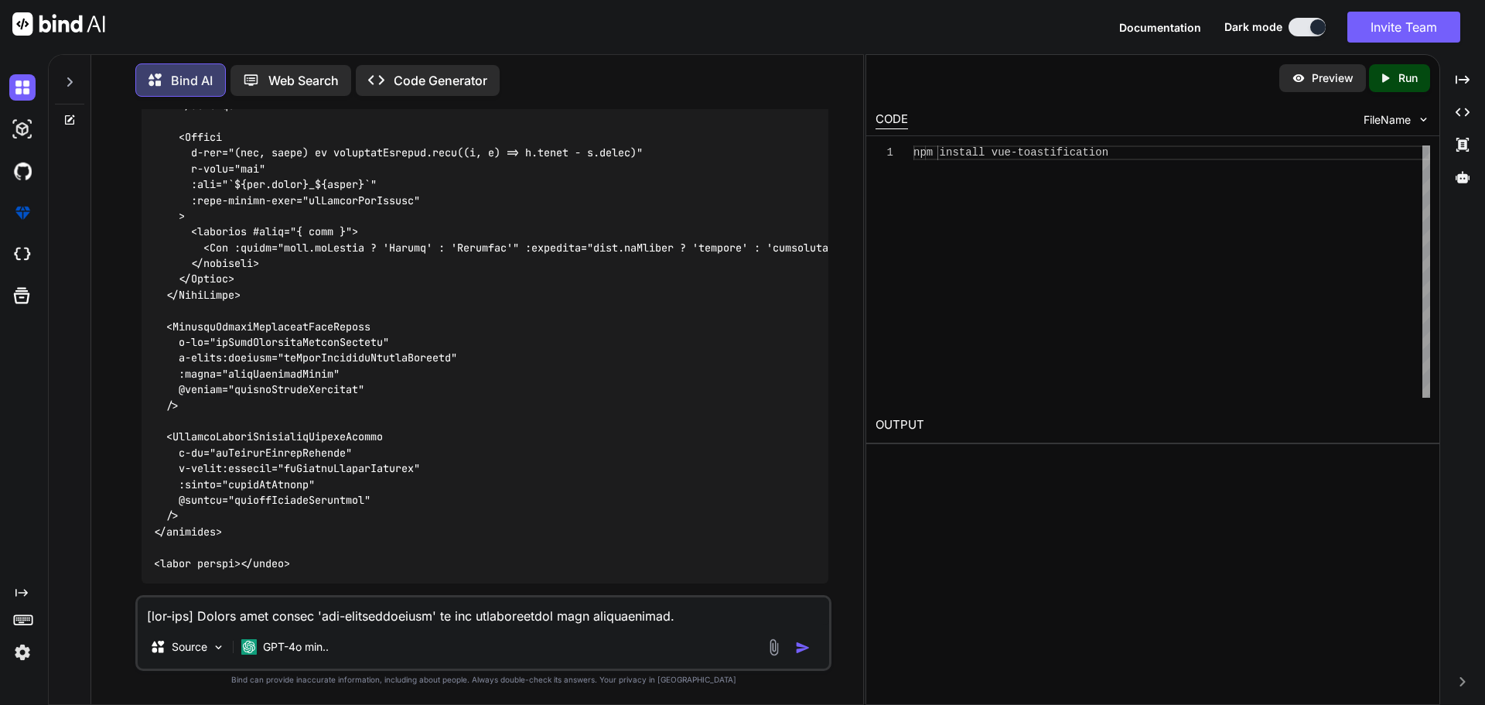
scroll to position [16214, 0]
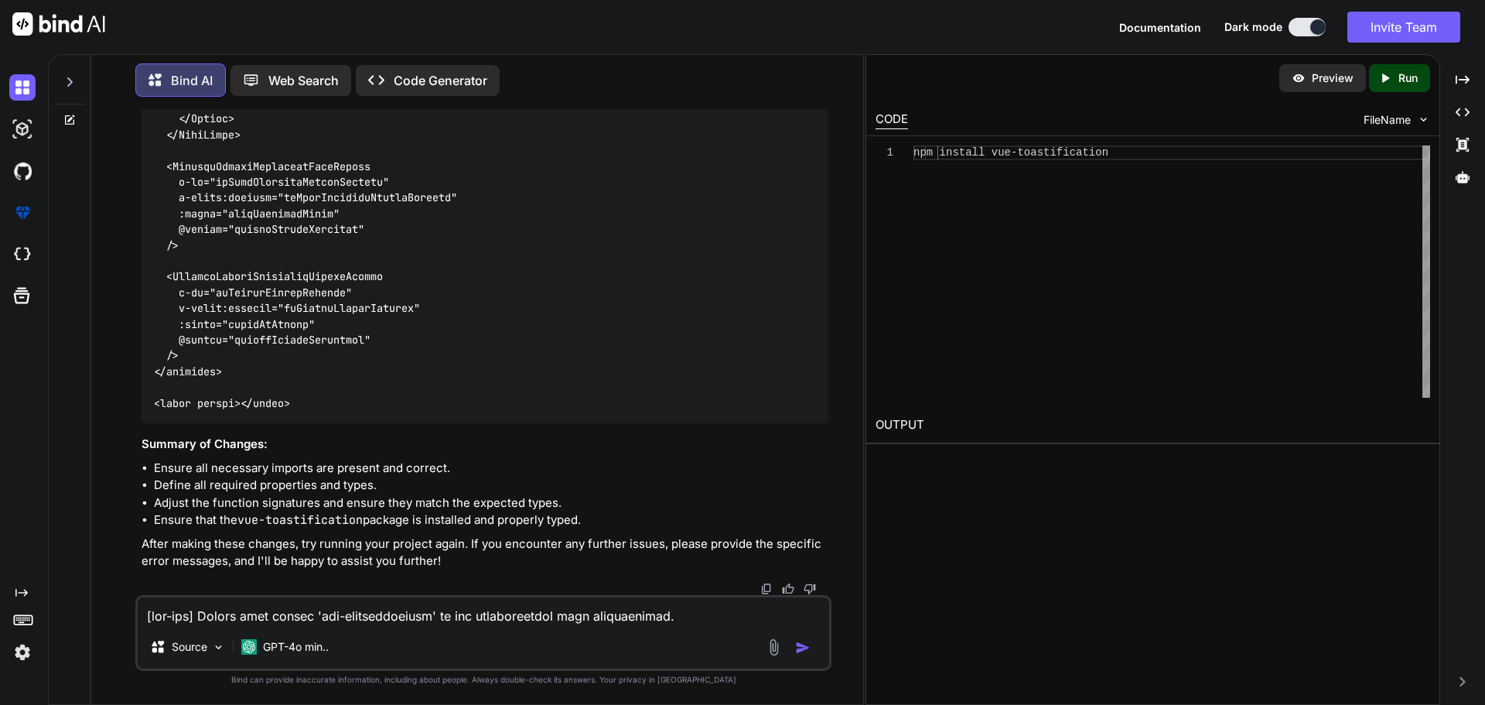
scroll to position [19303, 0]
